Goal: Transaction & Acquisition: Purchase product/service

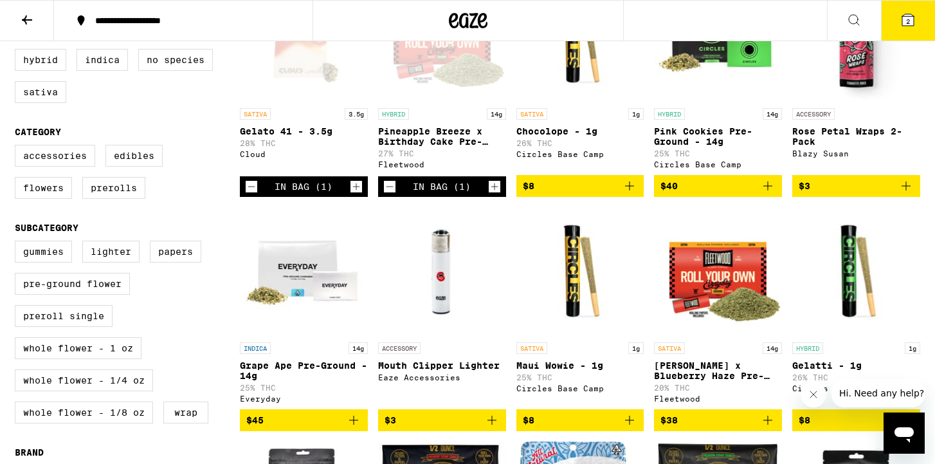
scroll to position [134, 0]
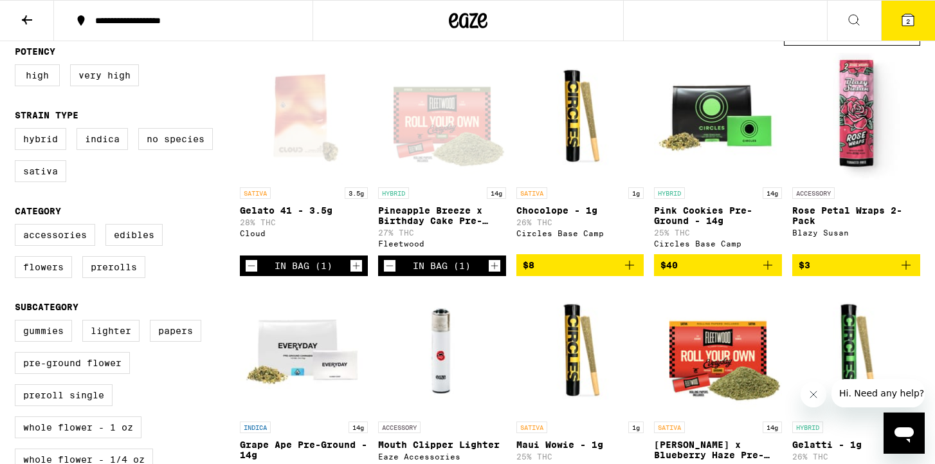
click at [385, 273] on icon "Decrement" at bounding box center [390, 265] width 12 height 15
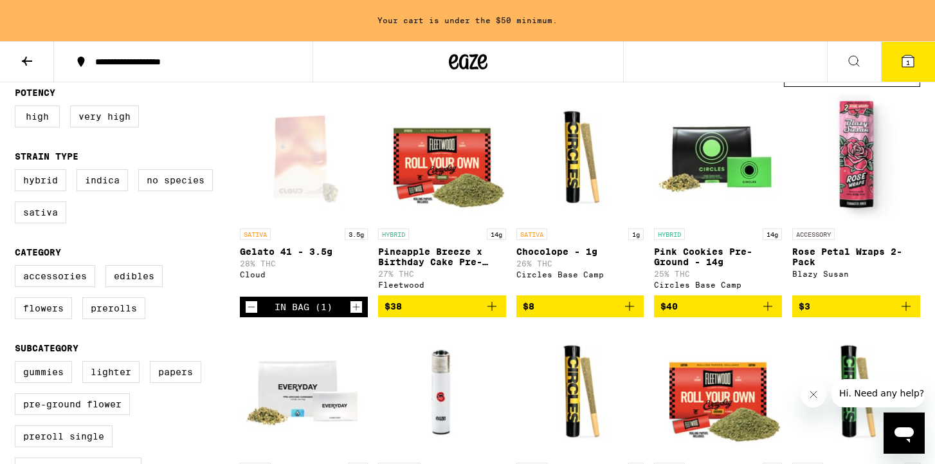
scroll to position [175, 0]
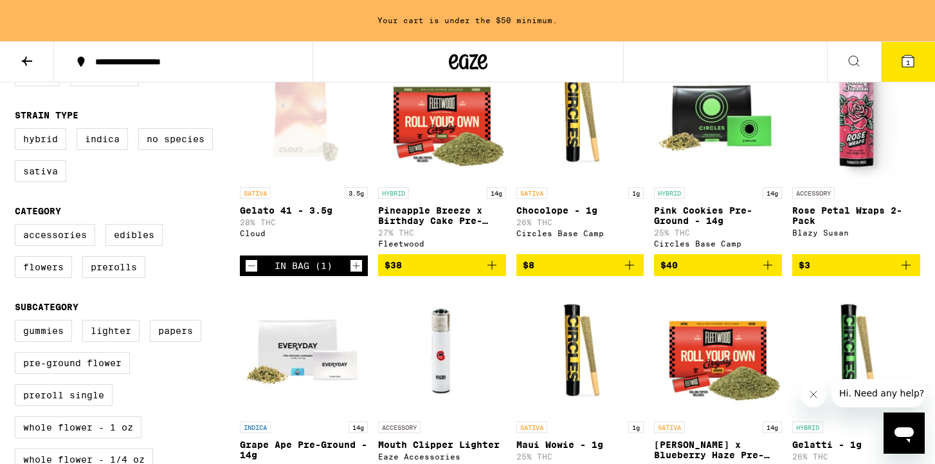
click at [250, 273] on icon "Decrement" at bounding box center [252, 265] width 12 height 15
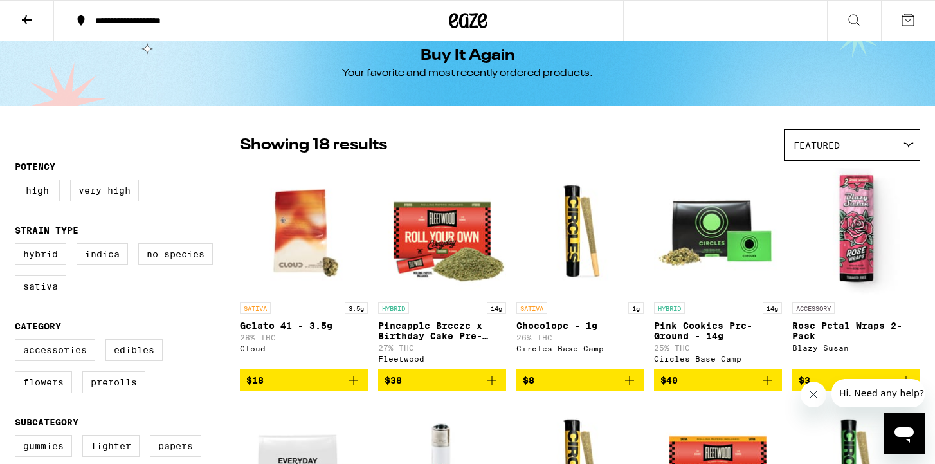
scroll to position [0, 0]
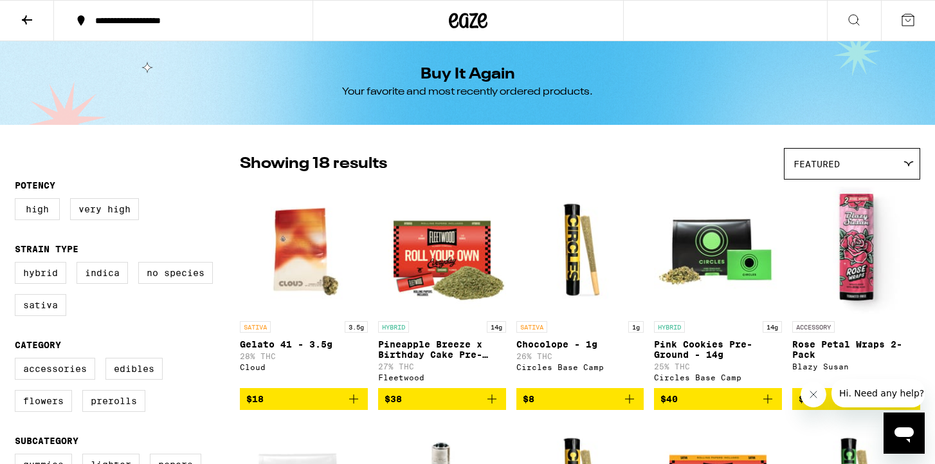
click at [464, 72] on h1 "Buy It Again" at bounding box center [468, 74] width 95 height 15
click at [472, 28] on icon at bounding box center [468, 20] width 19 height 15
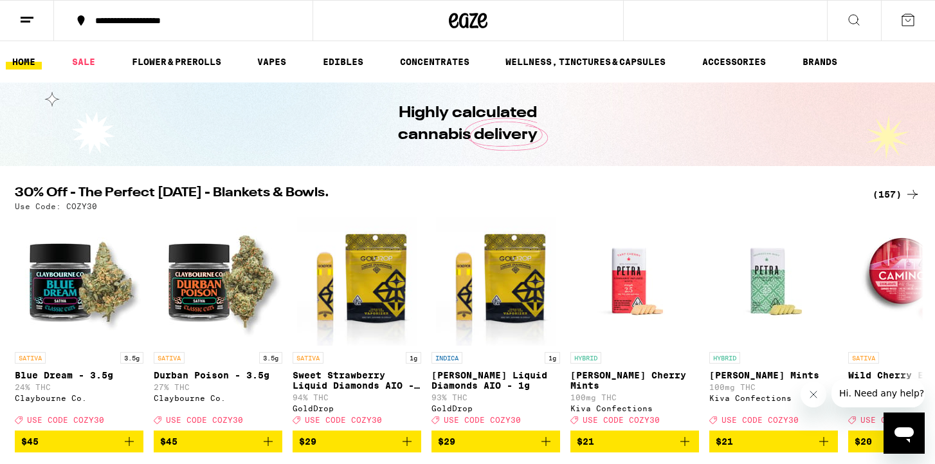
click at [894, 192] on div "(157)" at bounding box center [897, 194] width 48 height 15
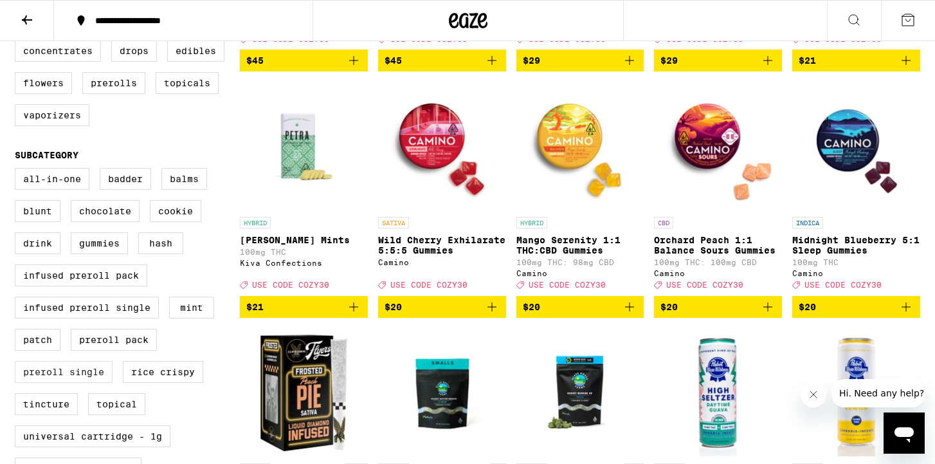
scroll to position [345, 0]
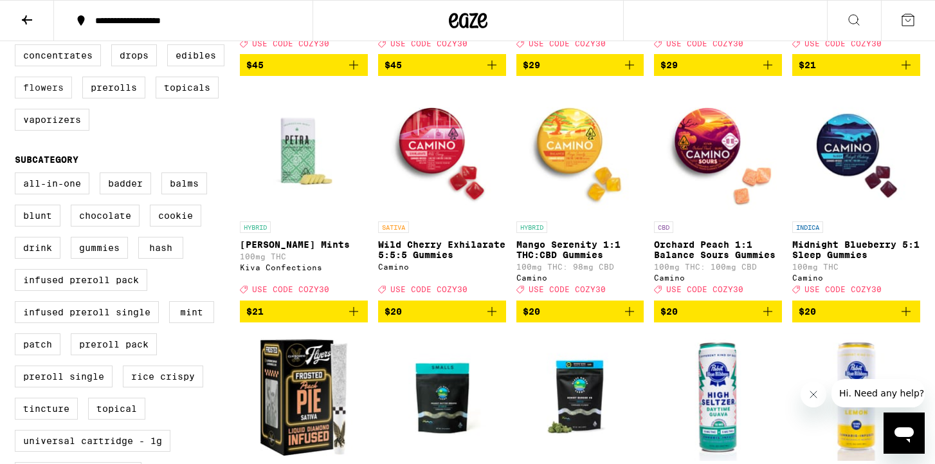
click at [44, 98] on label "Flowers" at bounding box center [43, 88] width 57 height 22
click at [18, 47] on input "Flowers" at bounding box center [17, 46] width 1 height 1
checkbox input "true"
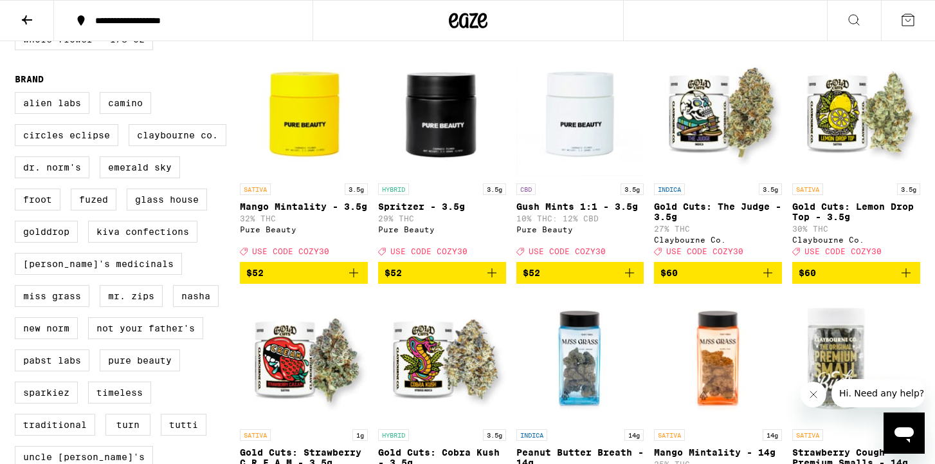
scroll to position [874, 0]
